Goal: Transaction & Acquisition: Book appointment/travel/reservation

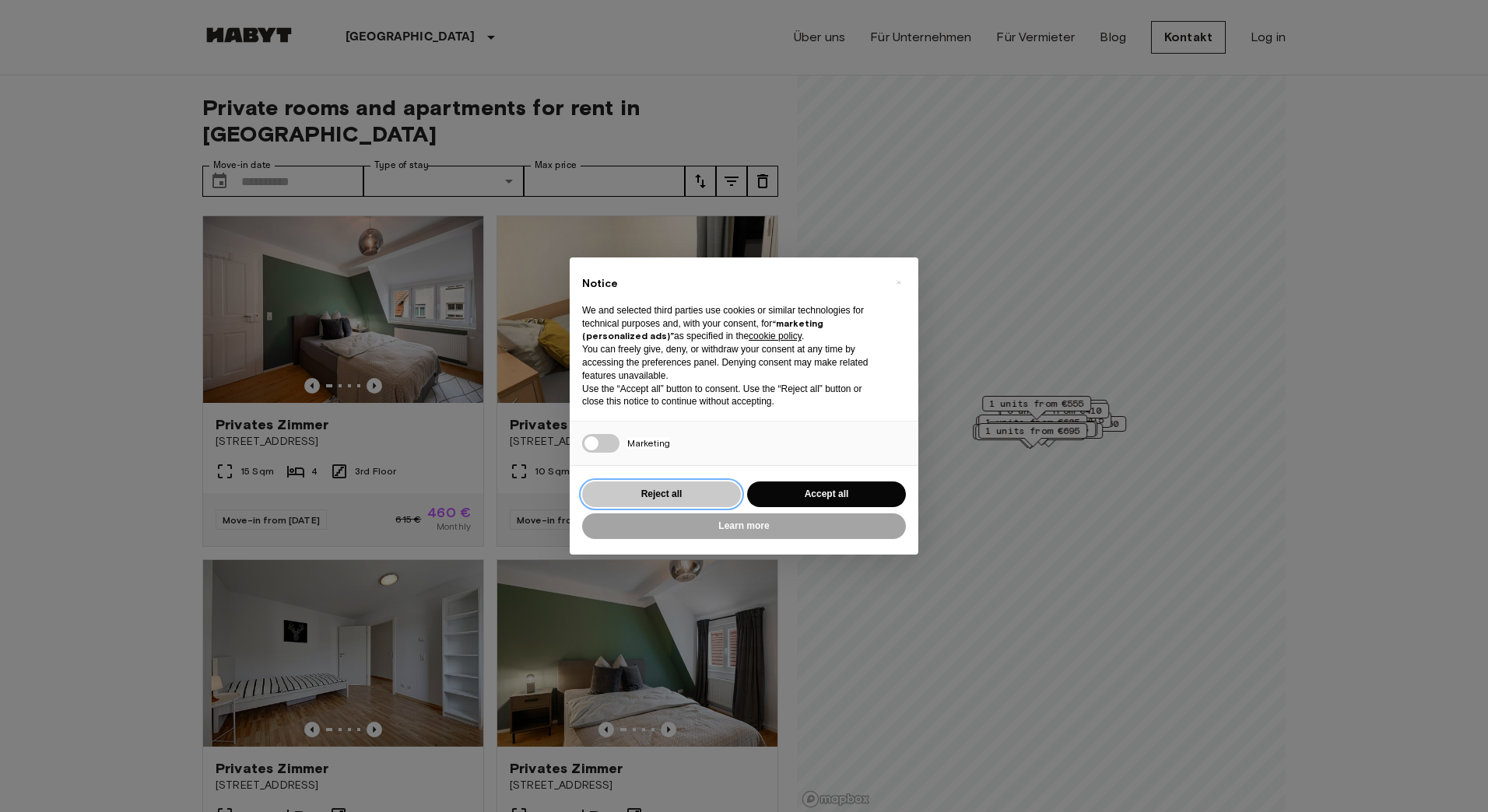
click at [676, 483] on button "Reject all" at bounding box center [661, 494] width 159 height 26
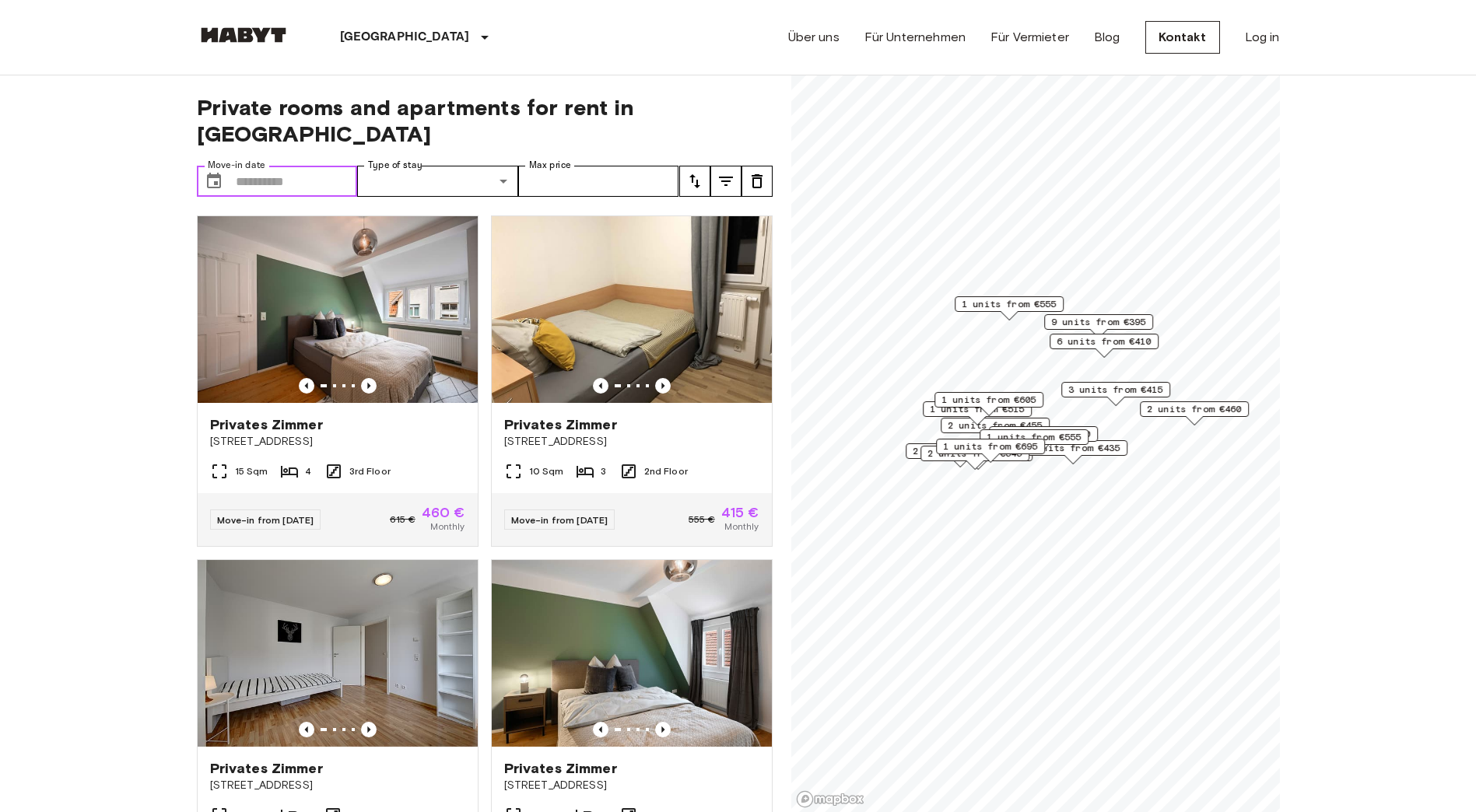
click at [309, 166] on input "Move-in date" at bounding box center [297, 181] width 122 height 32
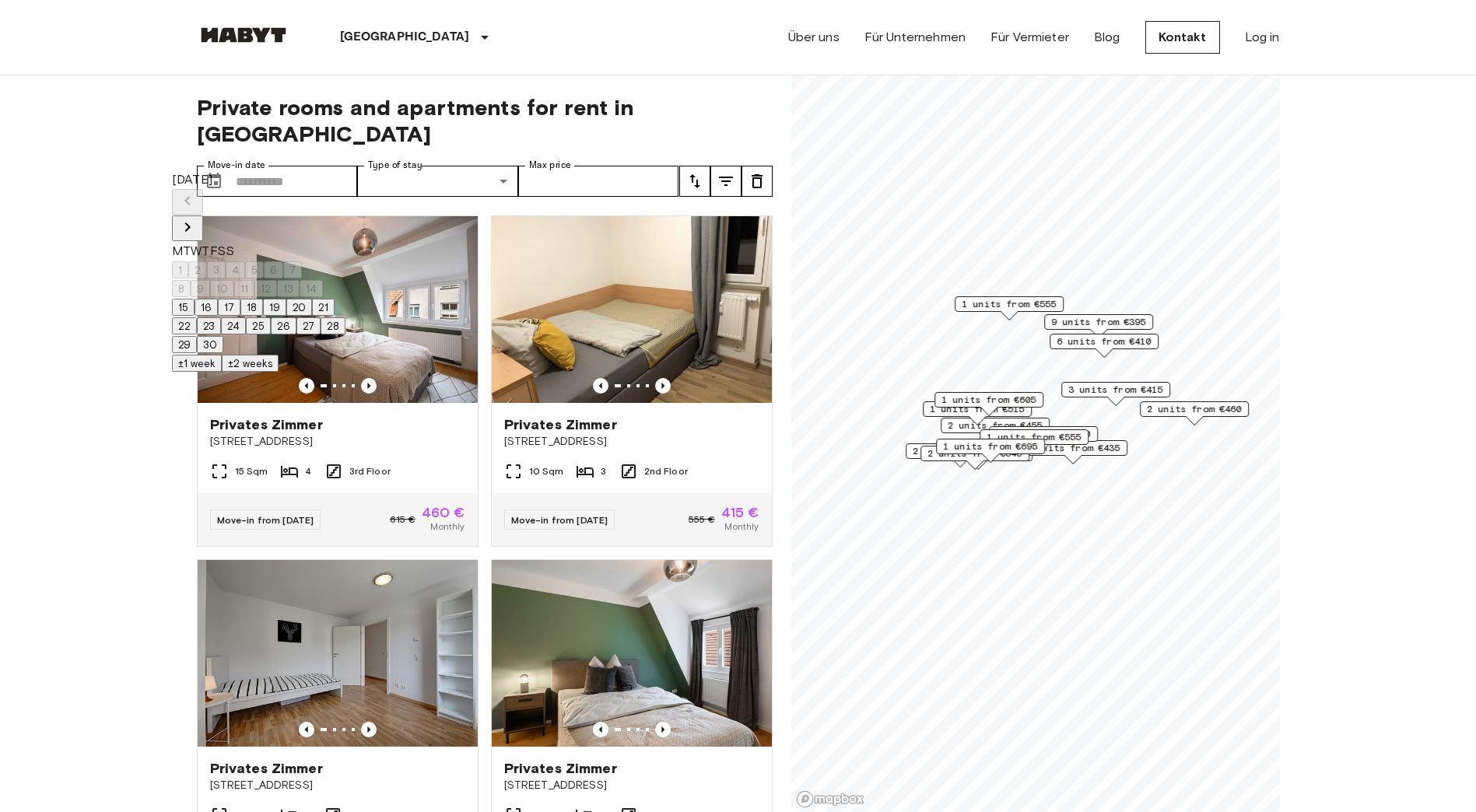
click at [197, 218] on icon "Next month" at bounding box center [187, 227] width 19 height 19
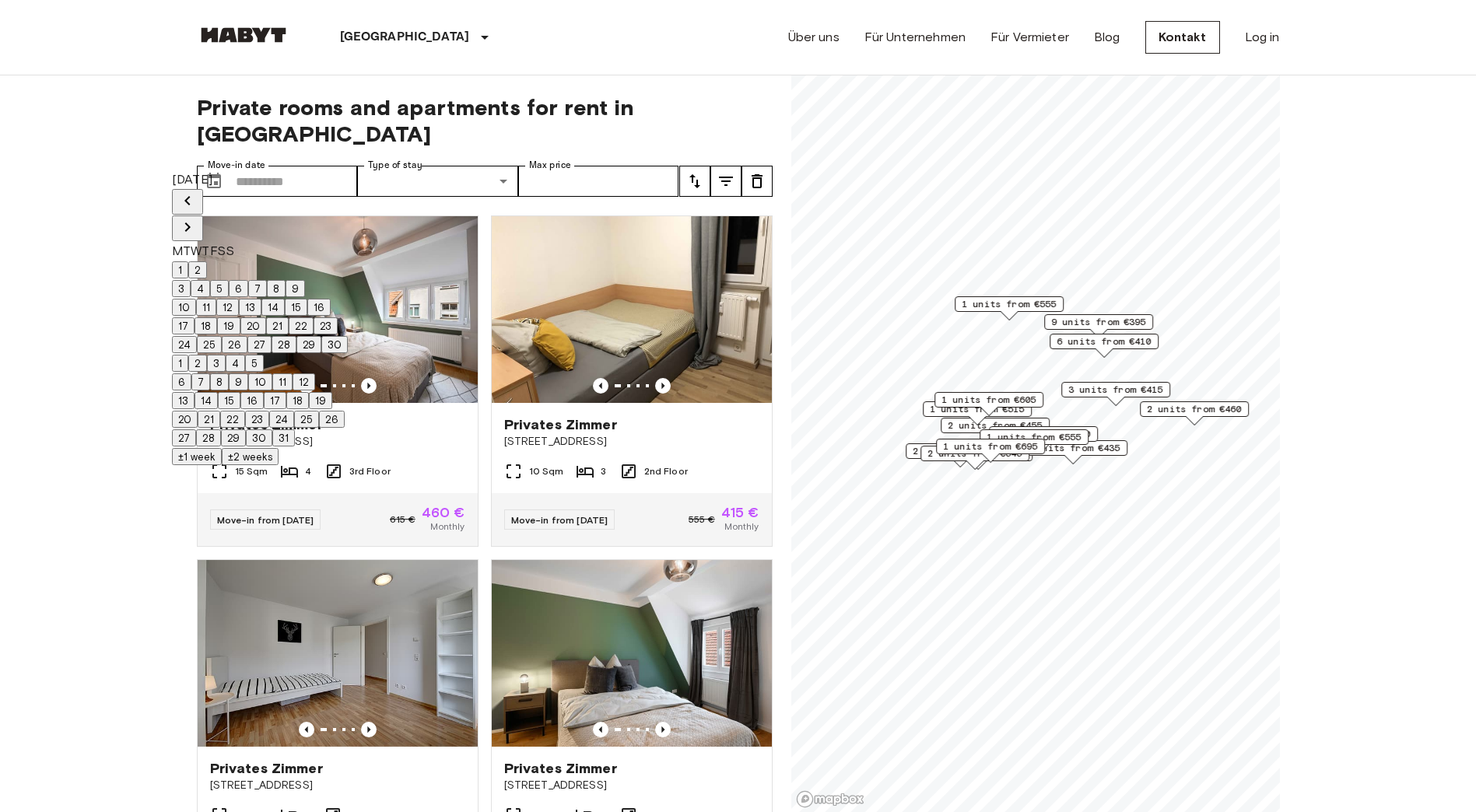
click at [197, 218] on icon "Next month" at bounding box center [187, 227] width 19 height 19
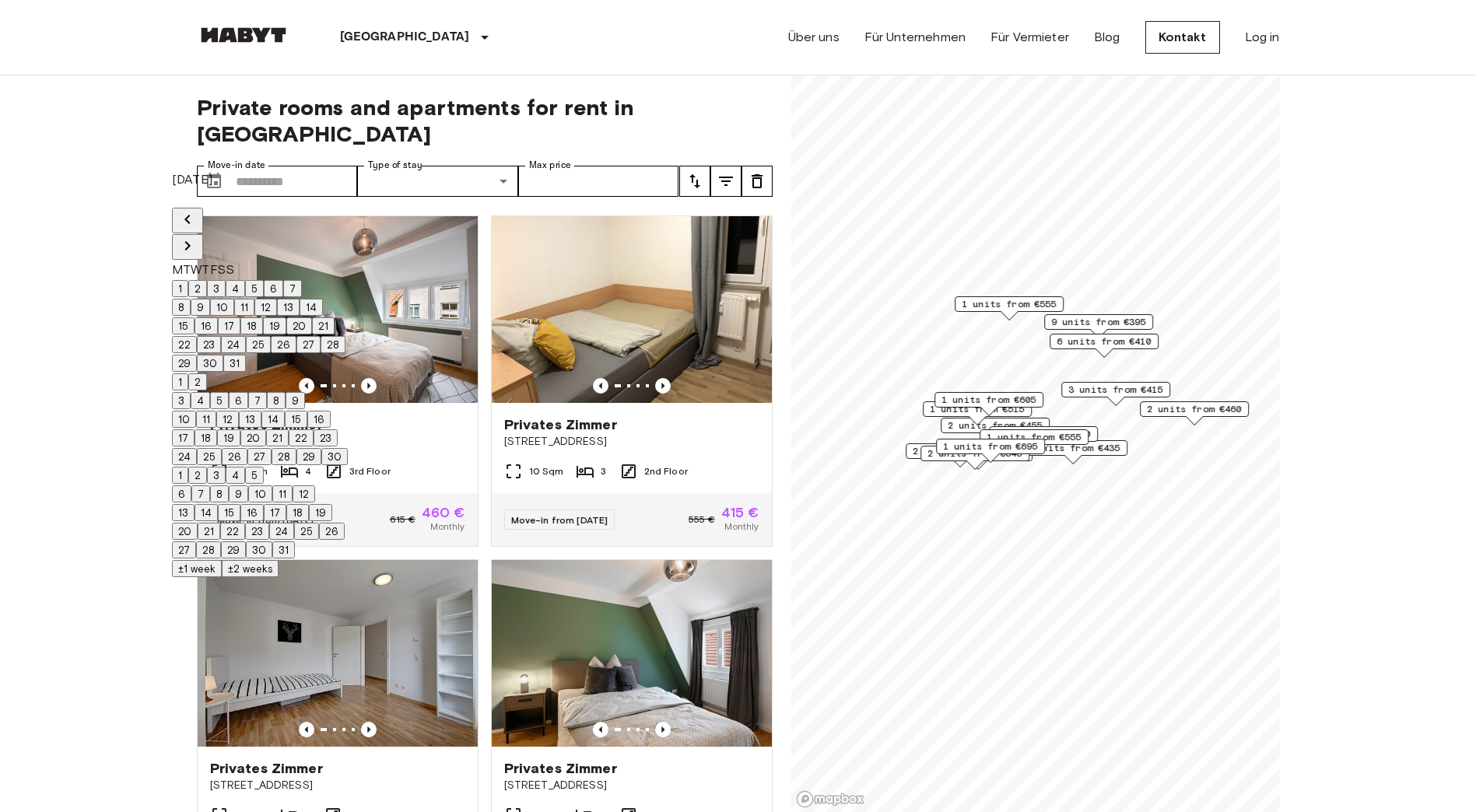
click at [197, 237] on icon "Next month" at bounding box center [187, 246] width 19 height 19
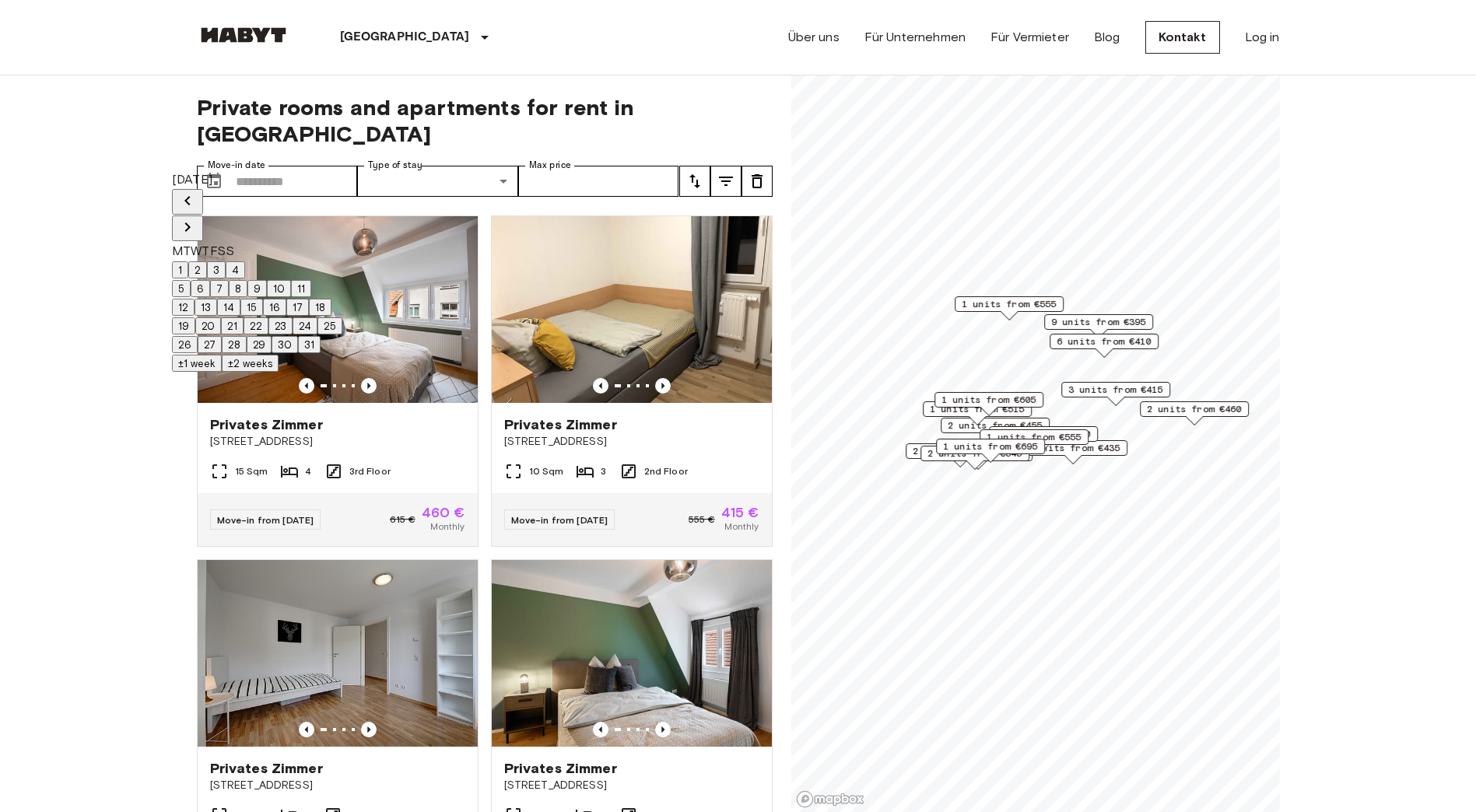
click at [188, 262] on button "1" at bounding box center [180, 269] width 16 height 17
type input "**********"
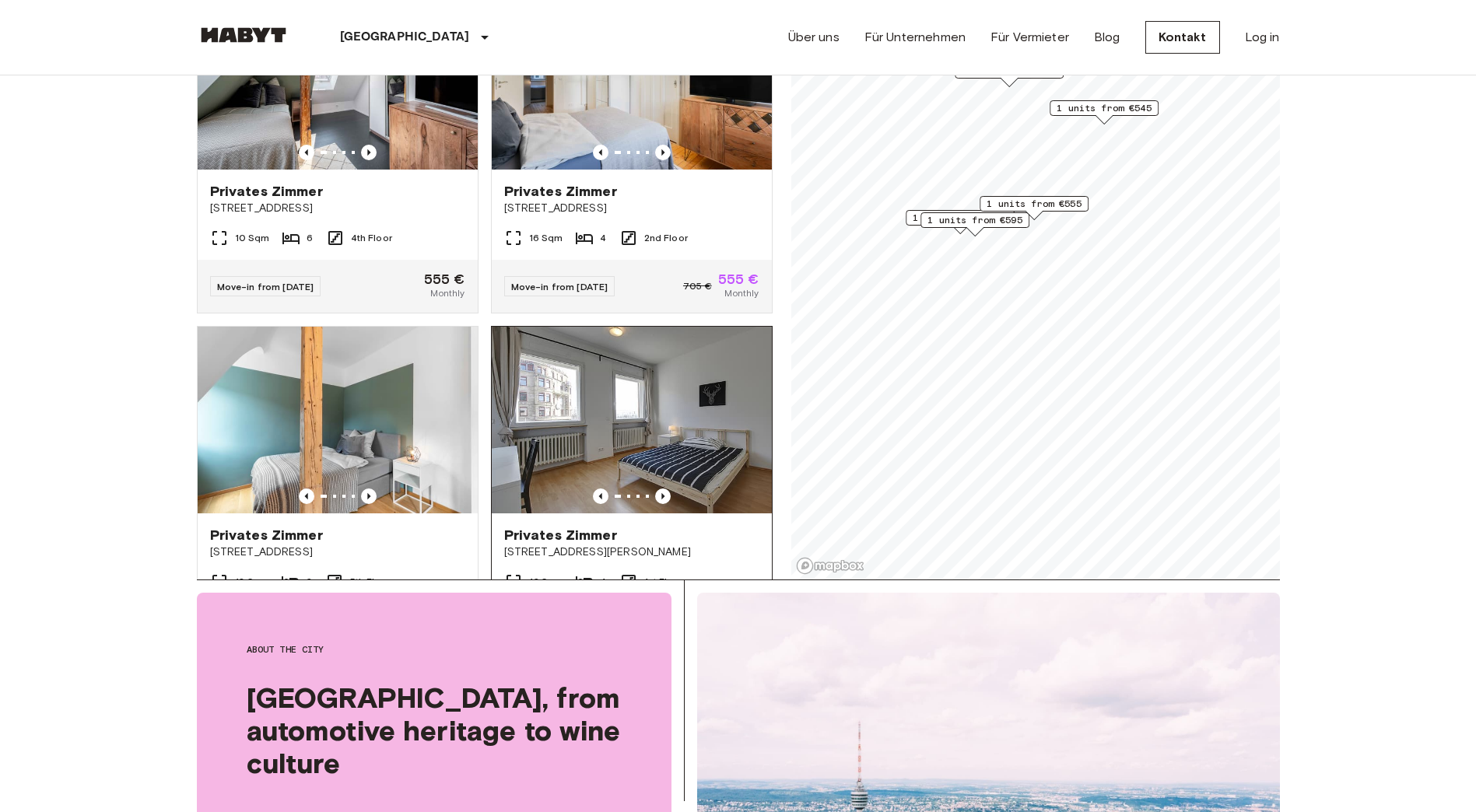
click at [591, 545] on span "König-Karl-Straße 84" at bounding box center [631, 552] width 255 height 15
click at [364, 424] on img at bounding box center [337, 420] width 280 height 186
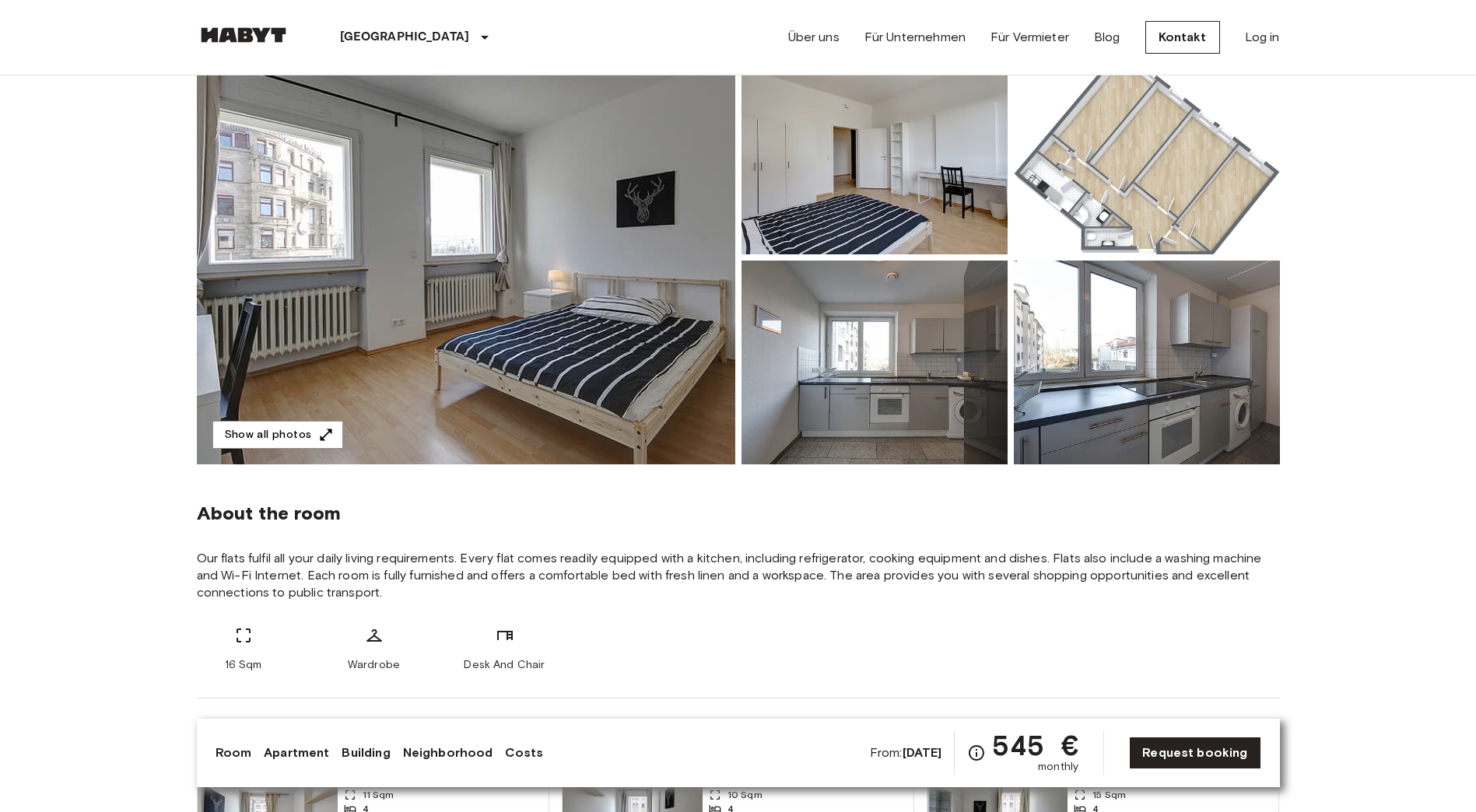
scroll to position [156, 0]
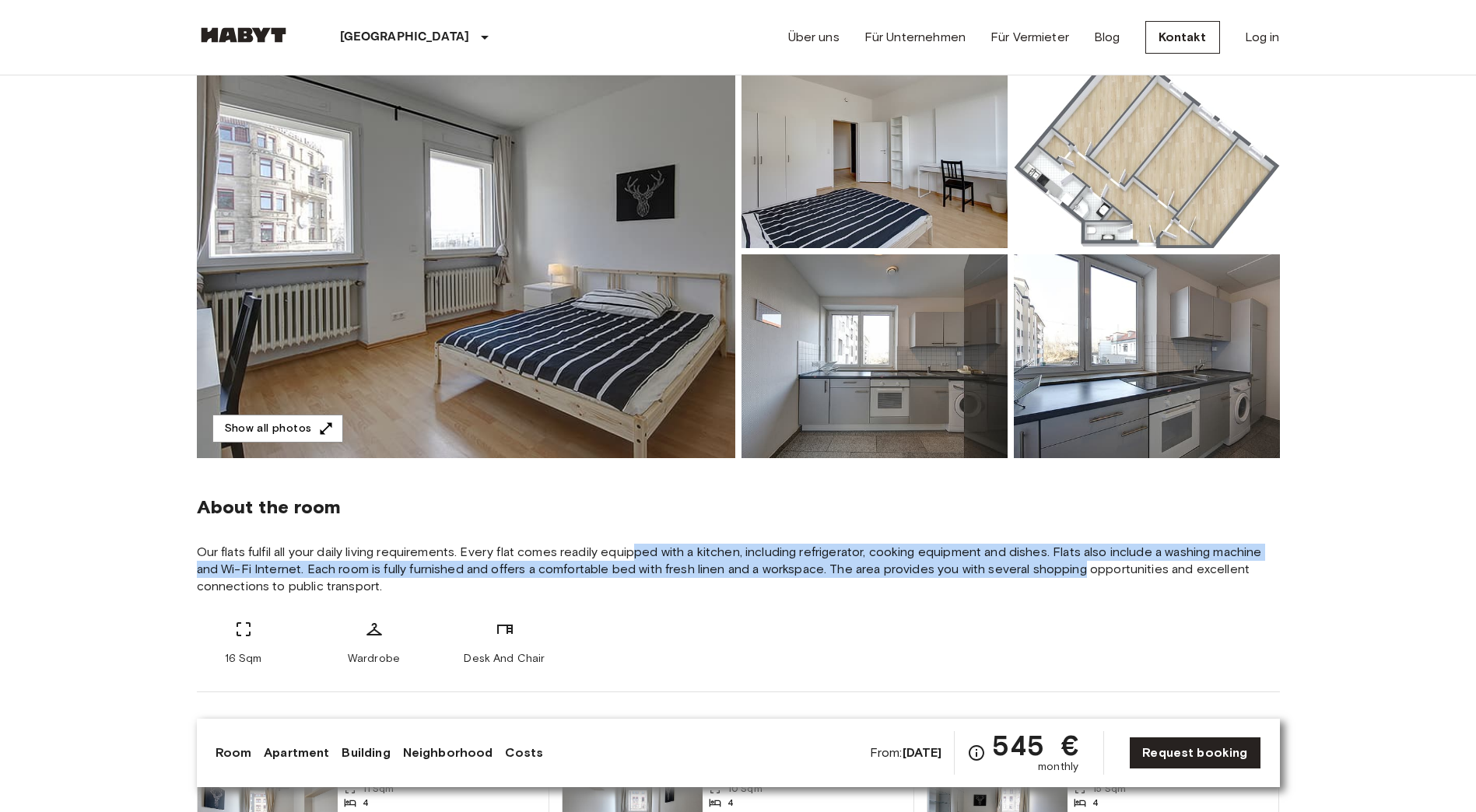
drag, startPoint x: 637, startPoint y: 548, endPoint x: 1083, endPoint y: 564, distance: 446.3
click at [1083, 564] on span "Our flats fulfil all your daily living requirements. Every flat comes readily e…" at bounding box center [738, 569] width 1083 height 51
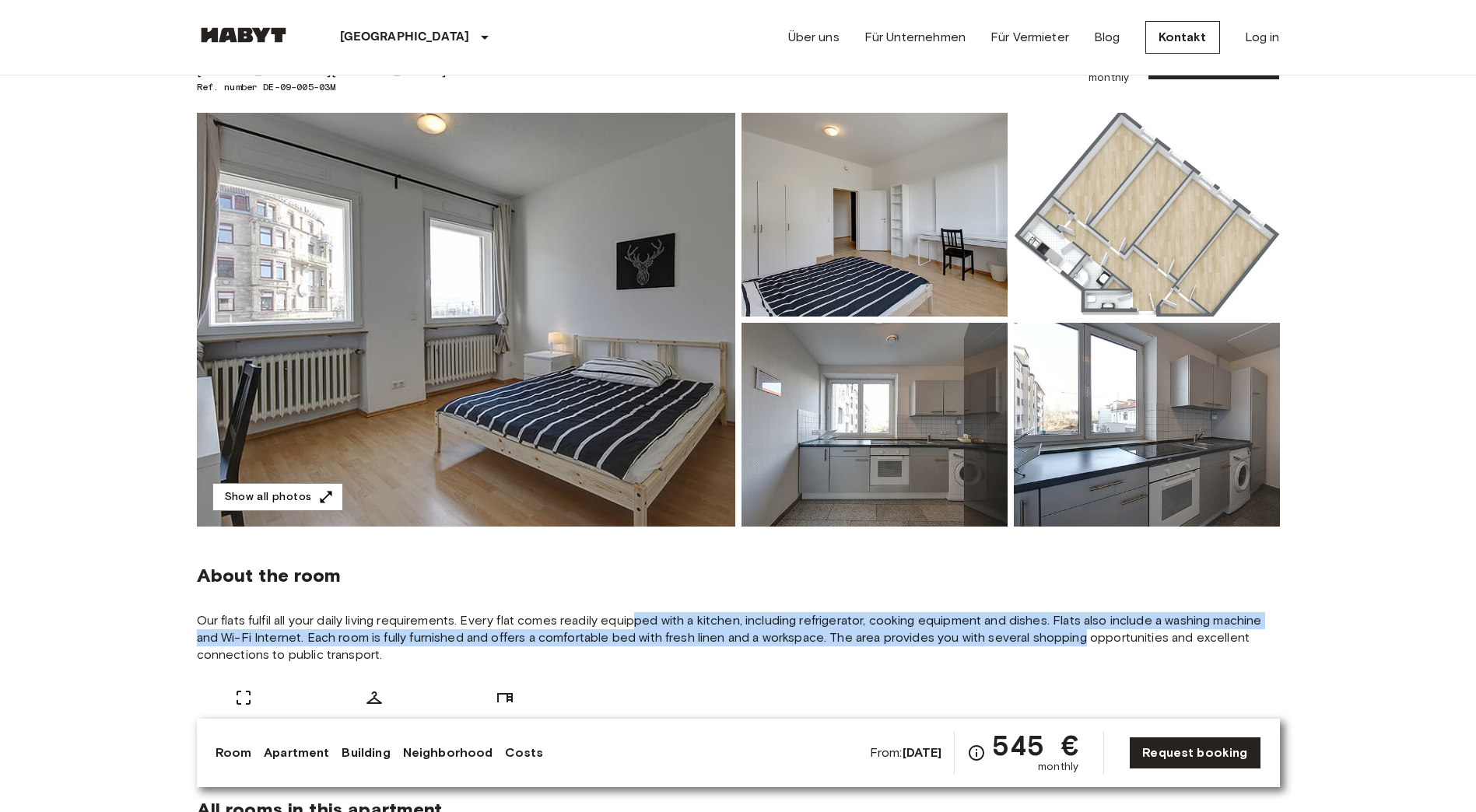
scroll to position [0, 0]
